Goal: Navigation & Orientation: Find specific page/section

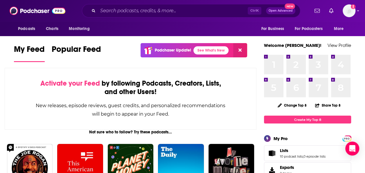
click at [15, 112] on div "Activate your Feed by following Podcasts, Creators, Lists, and other Users! New…" at bounding box center [131, 99] width 252 height 62
click at [351, 12] on img "Logged in as AlexMerceron" at bounding box center [349, 10] width 13 height 13
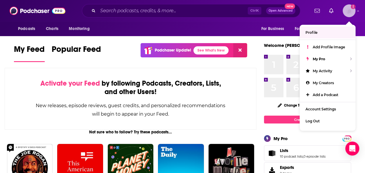
click at [317, 33] on span "Profile" at bounding box center [312, 32] width 12 height 4
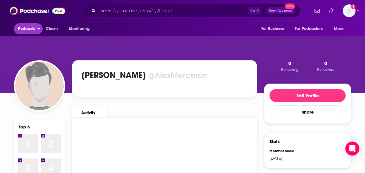
click at [31, 27] on span "Podcasts" at bounding box center [26, 29] width 17 height 8
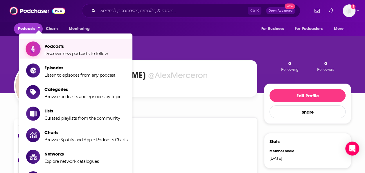
click at [56, 48] on span "Podcasts" at bounding box center [76, 46] width 64 height 6
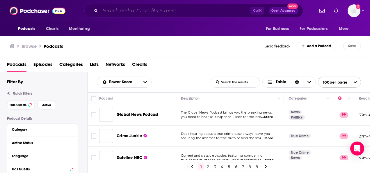
click at [123, 12] on input "Search podcasts, credits, & more..." at bounding box center [175, 10] width 150 height 9
